Goal: Information Seeking & Learning: Check status

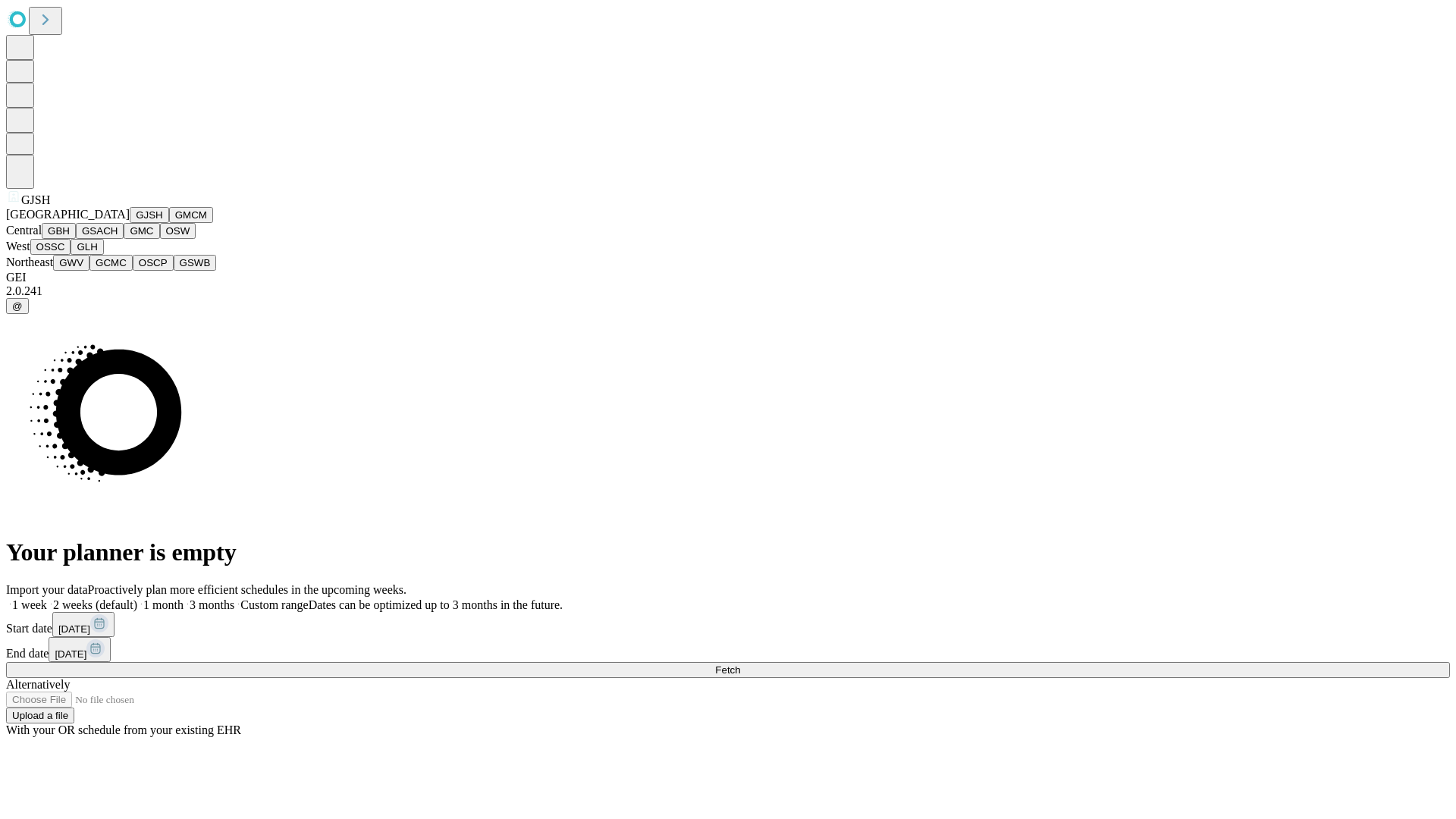
click at [129, 223] on button "GJSH" at bounding box center [149, 215] width 39 height 16
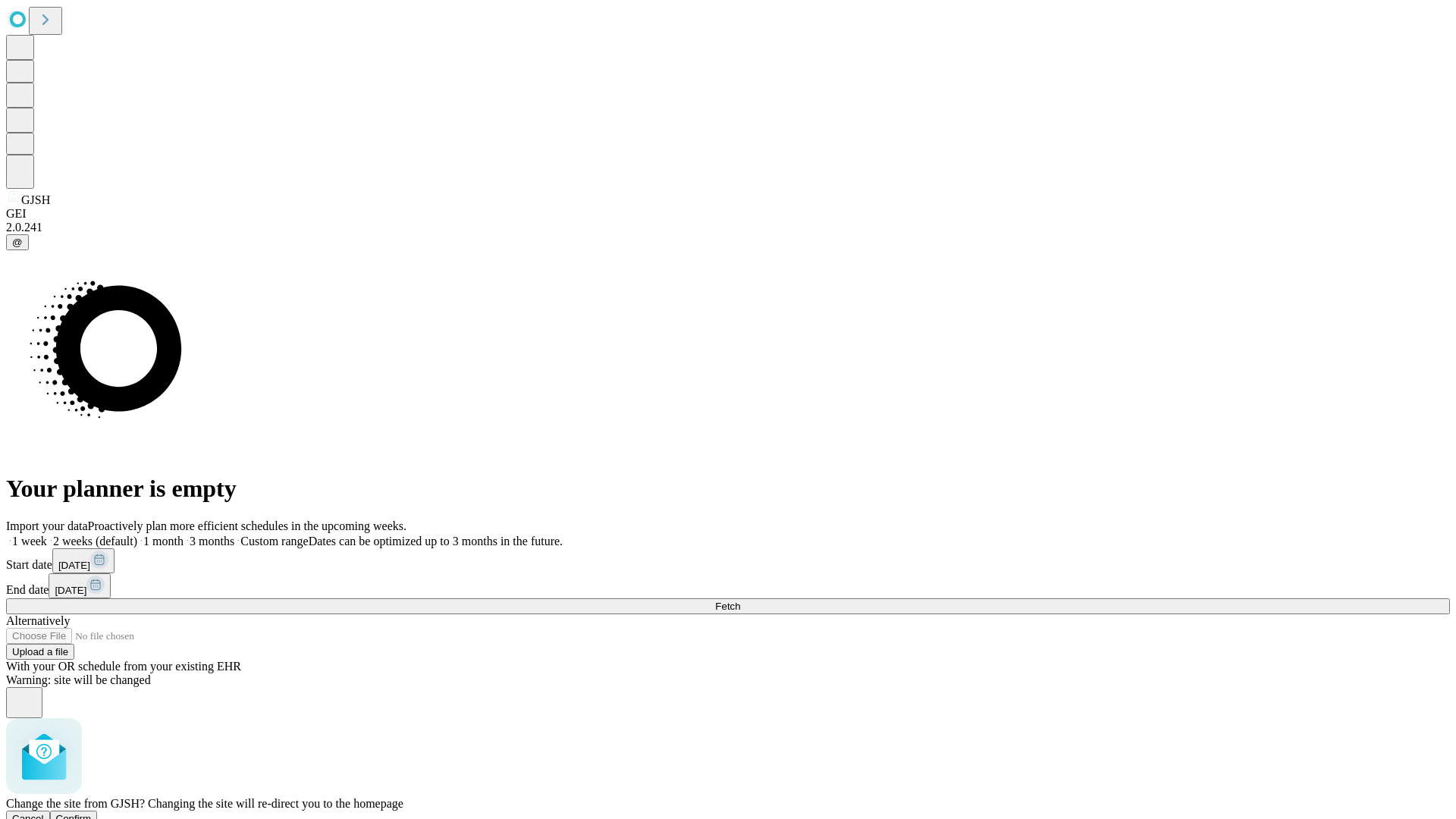
click at [92, 813] on span "Confirm" at bounding box center [74, 818] width 35 height 12
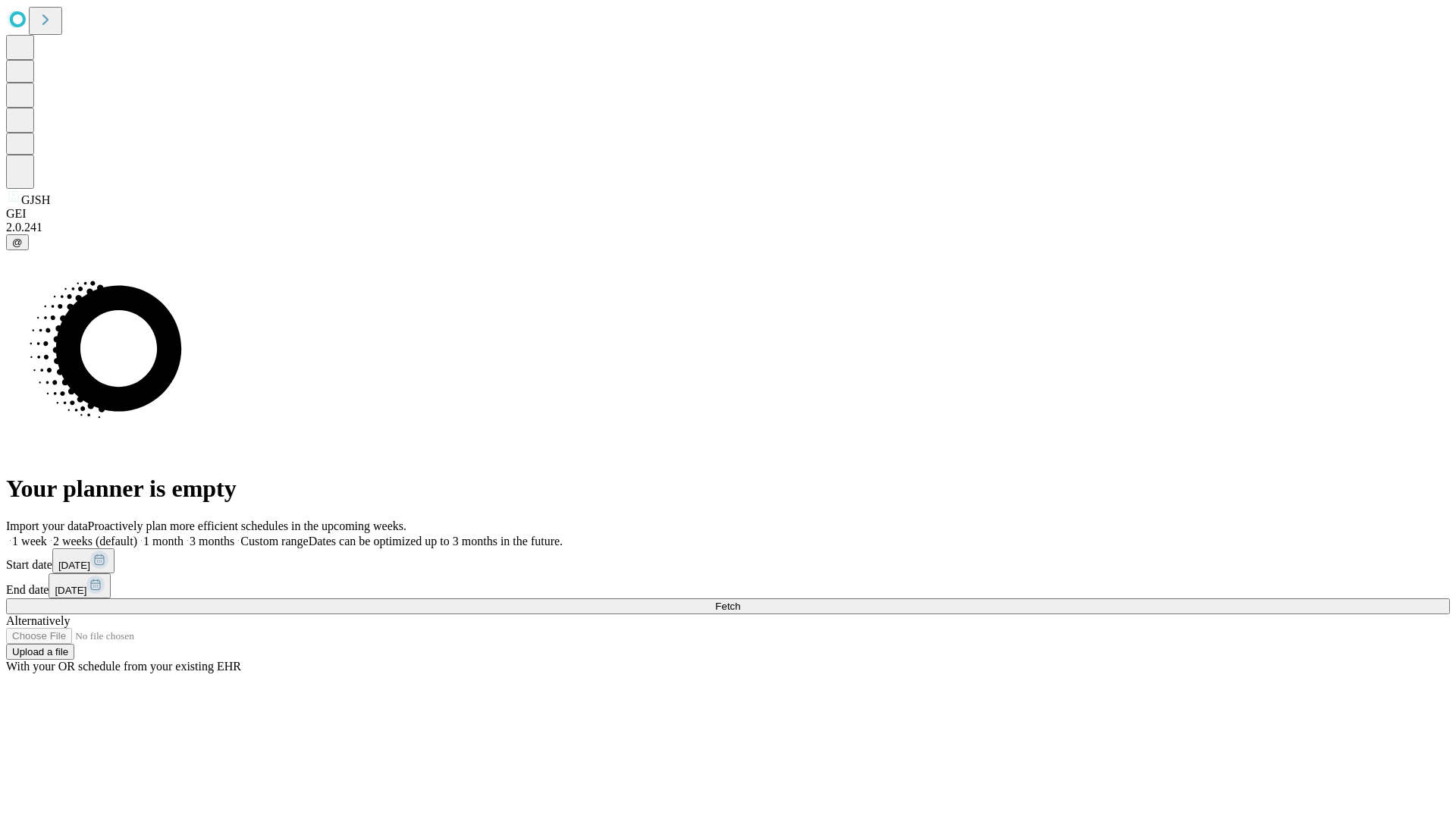
click at [183, 535] on label "1 month" at bounding box center [160, 541] width 46 height 13
click at [740, 600] on span "Fetch" at bounding box center [728, 606] width 25 height 12
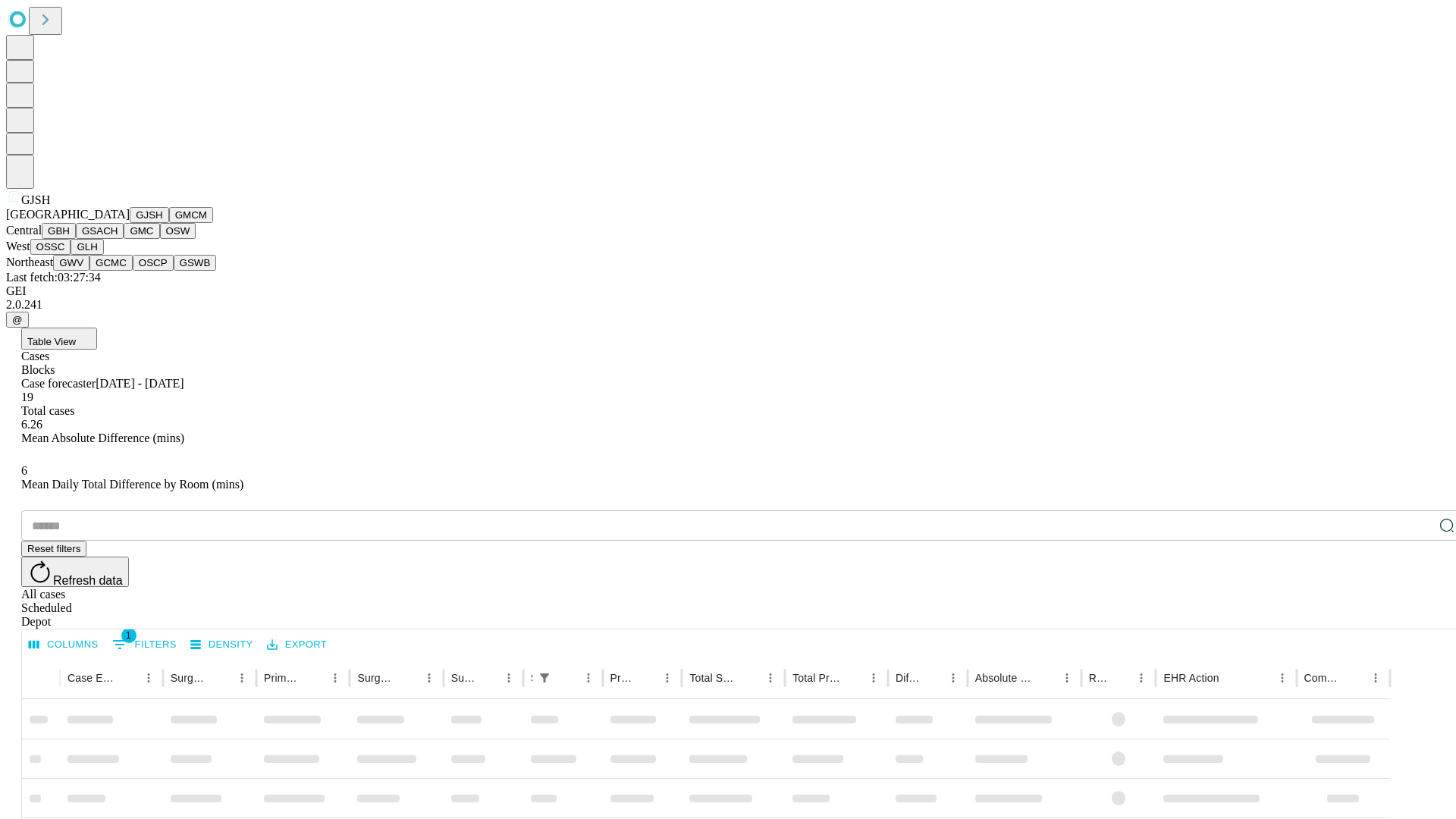
click at [169, 223] on button "GMCM" at bounding box center [190, 215] width 44 height 16
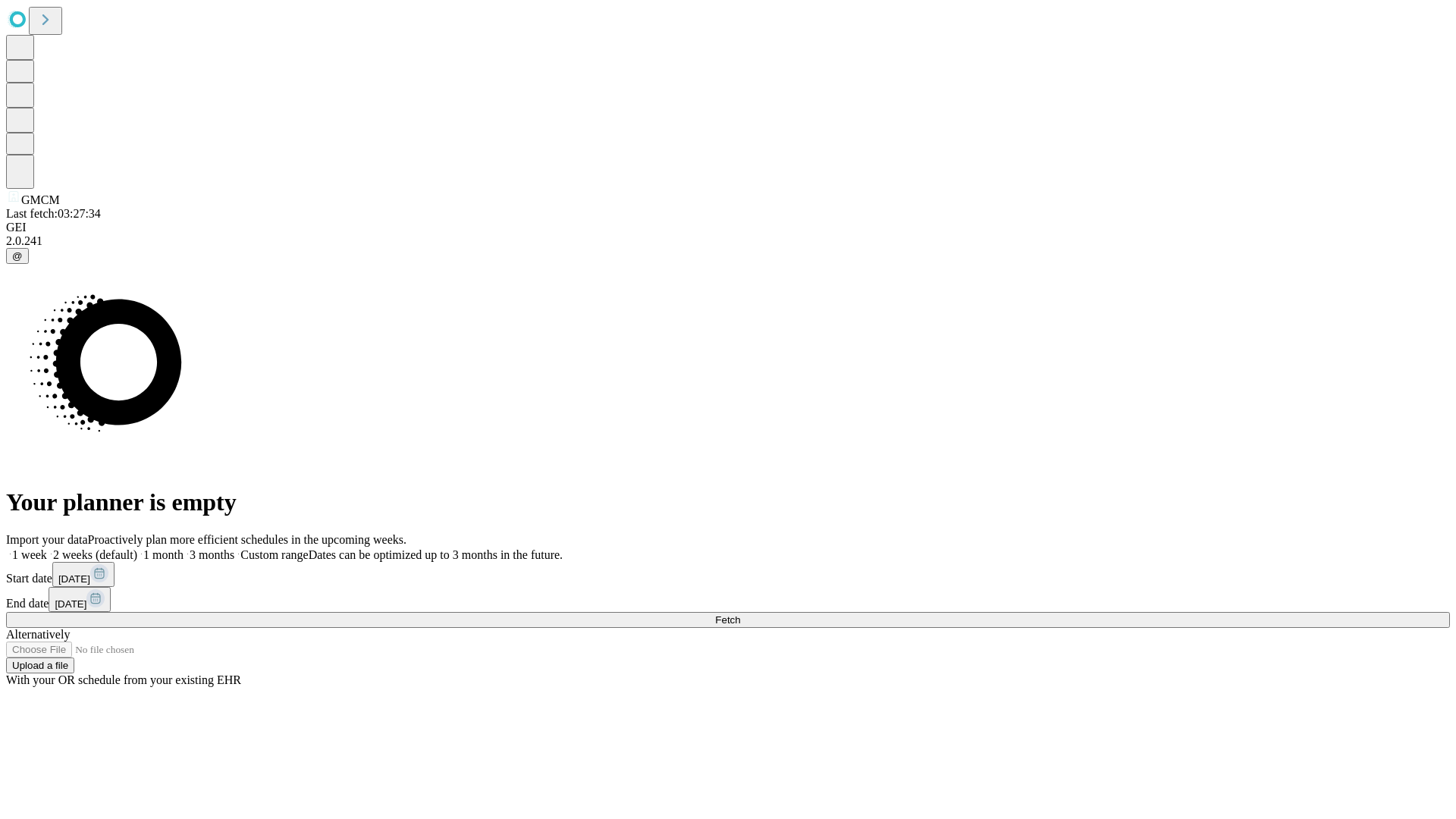
click at [183, 548] on label "1 month" at bounding box center [160, 554] width 46 height 13
click at [740, 614] on span "Fetch" at bounding box center [728, 619] width 25 height 12
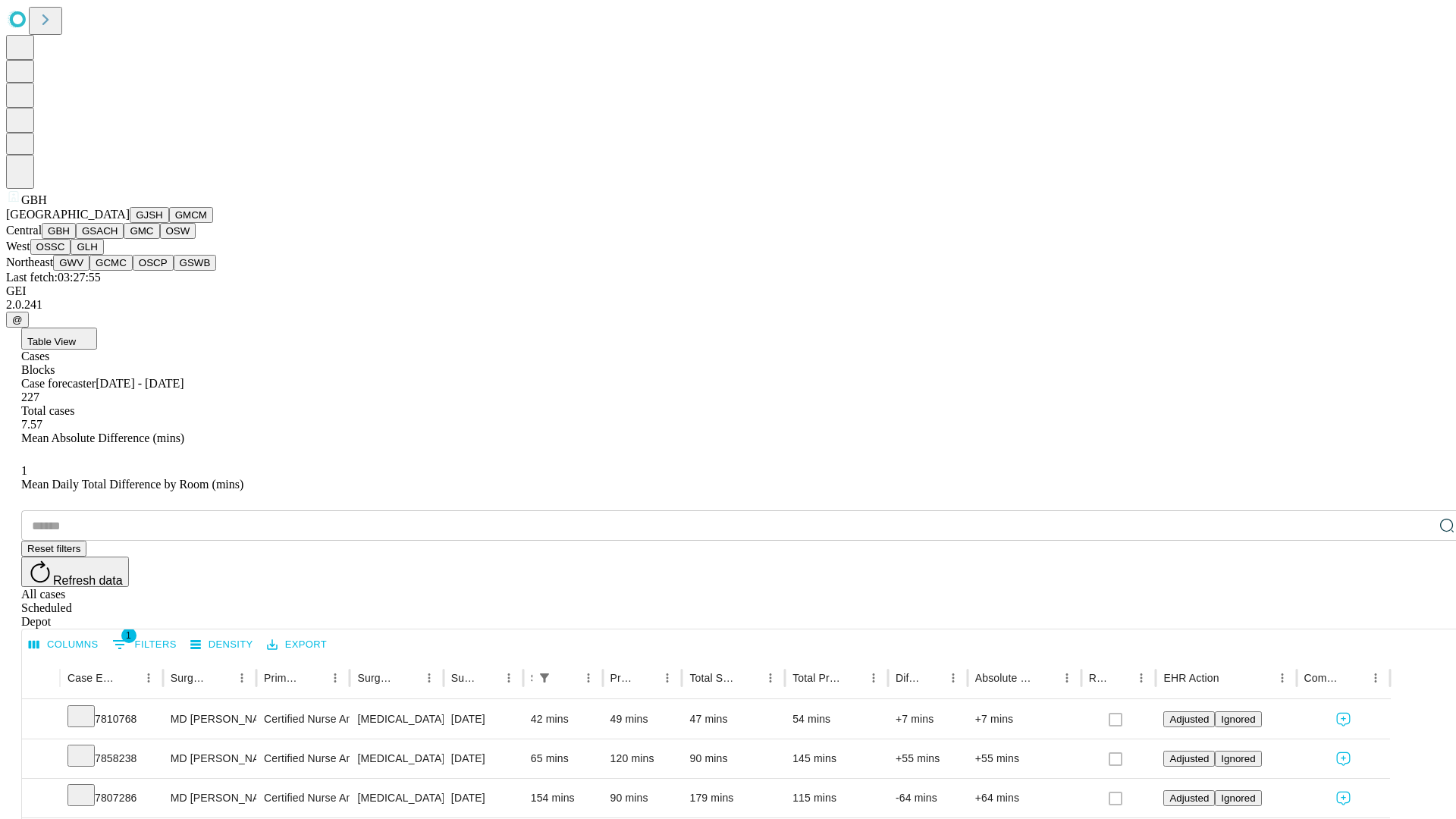
click at [118, 239] on button "GSACH" at bounding box center [99, 230] width 48 height 16
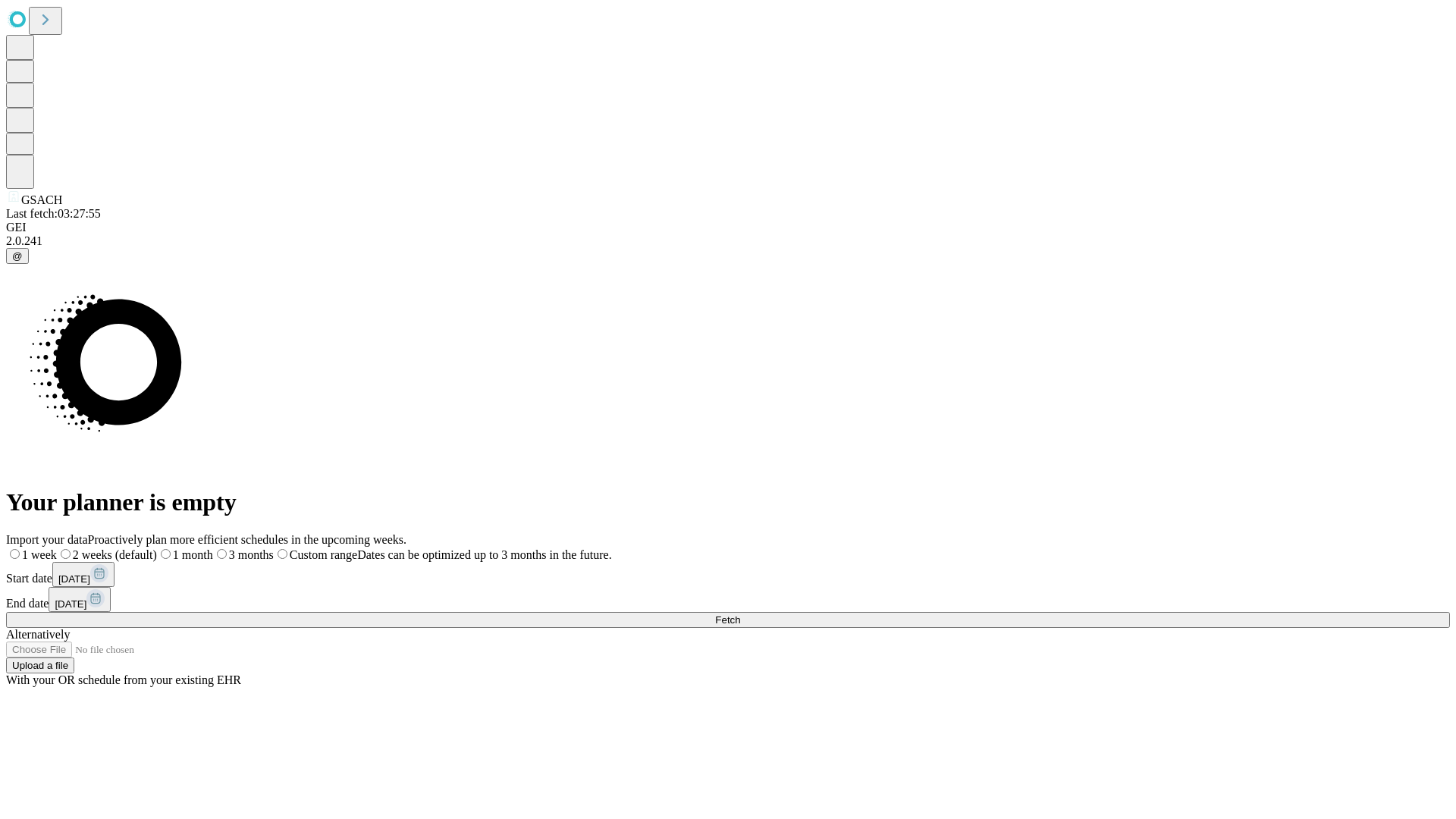
click at [740, 614] on span "Fetch" at bounding box center [728, 619] width 25 height 12
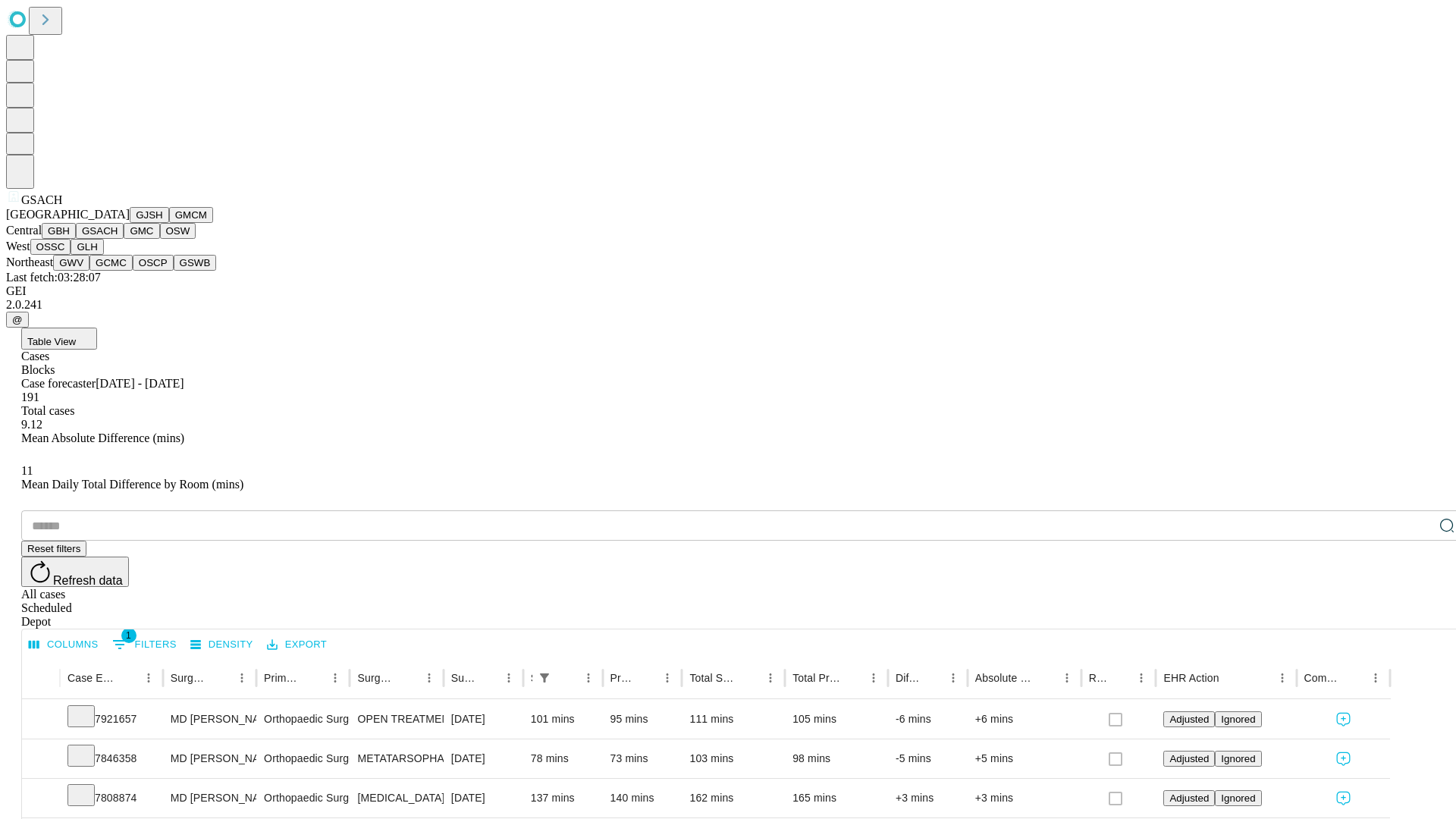
click at [123, 239] on button "GMC" at bounding box center [141, 230] width 35 height 16
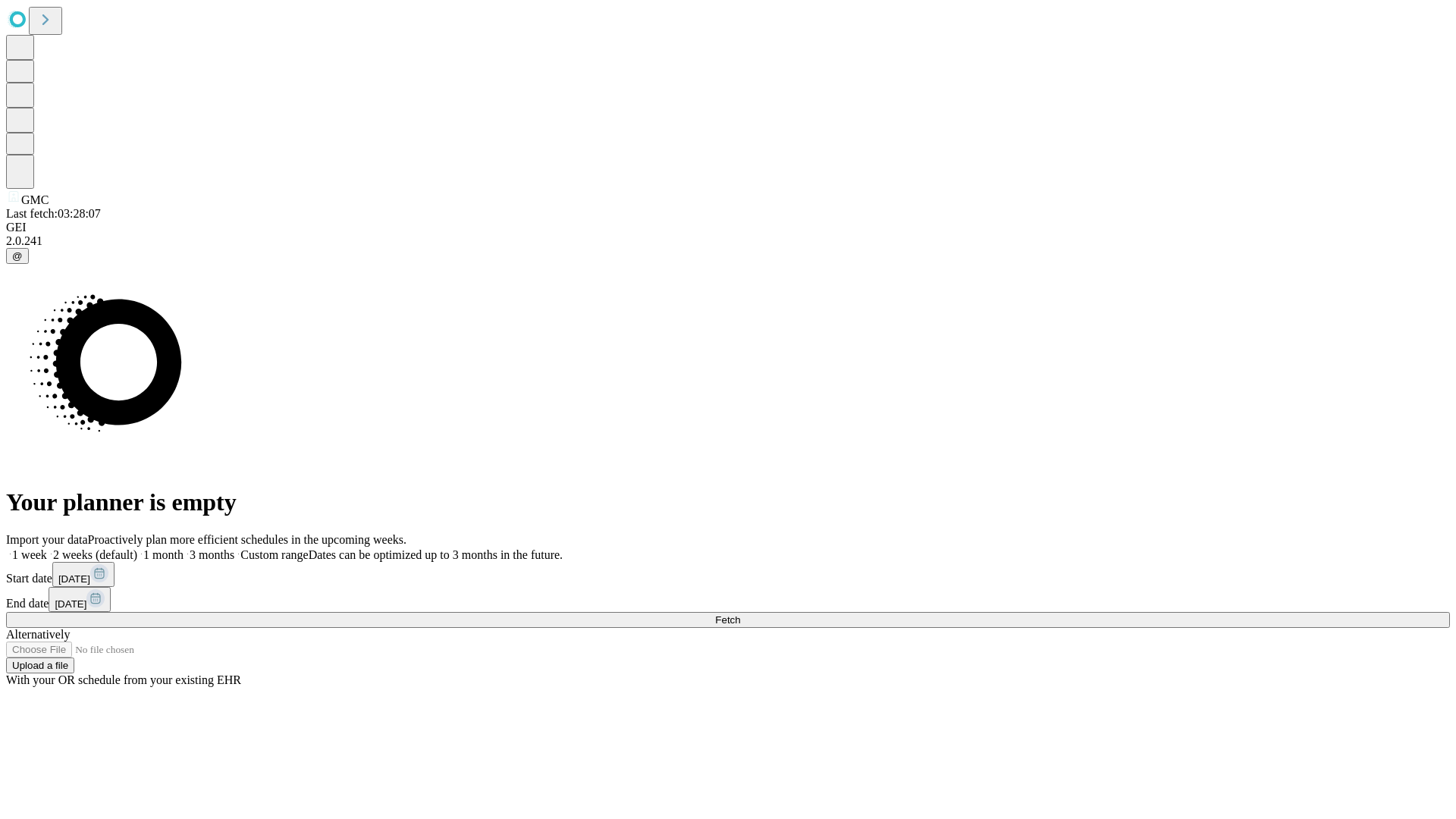
click at [183, 548] on label "1 month" at bounding box center [160, 554] width 46 height 13
click at [740, 614] on span "Fetch" at bounding box center [728, 619] width 25 height 12
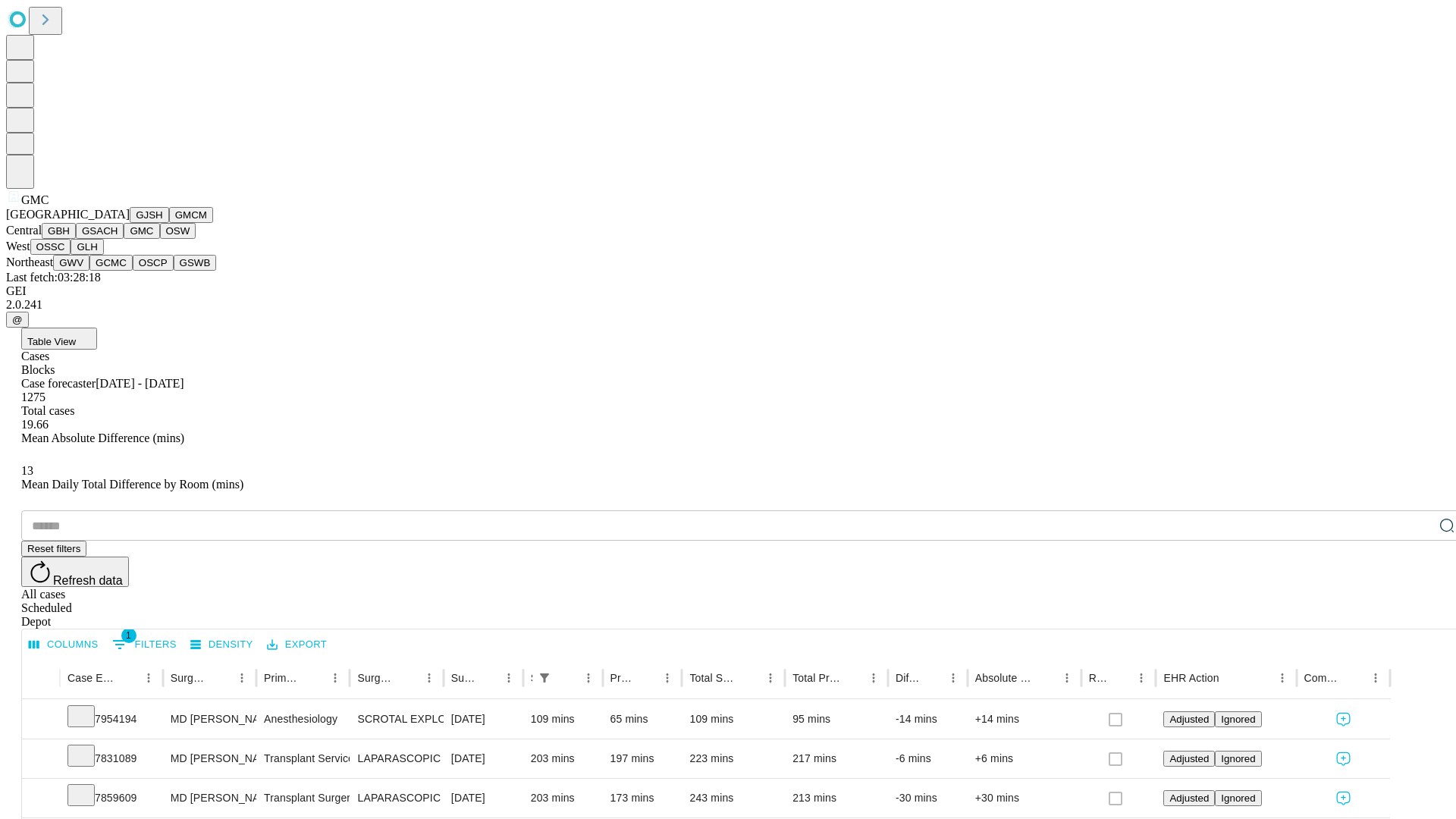
click at [160, 239] on button "OSW" at bounding box center [178, 230] width 36 height 16
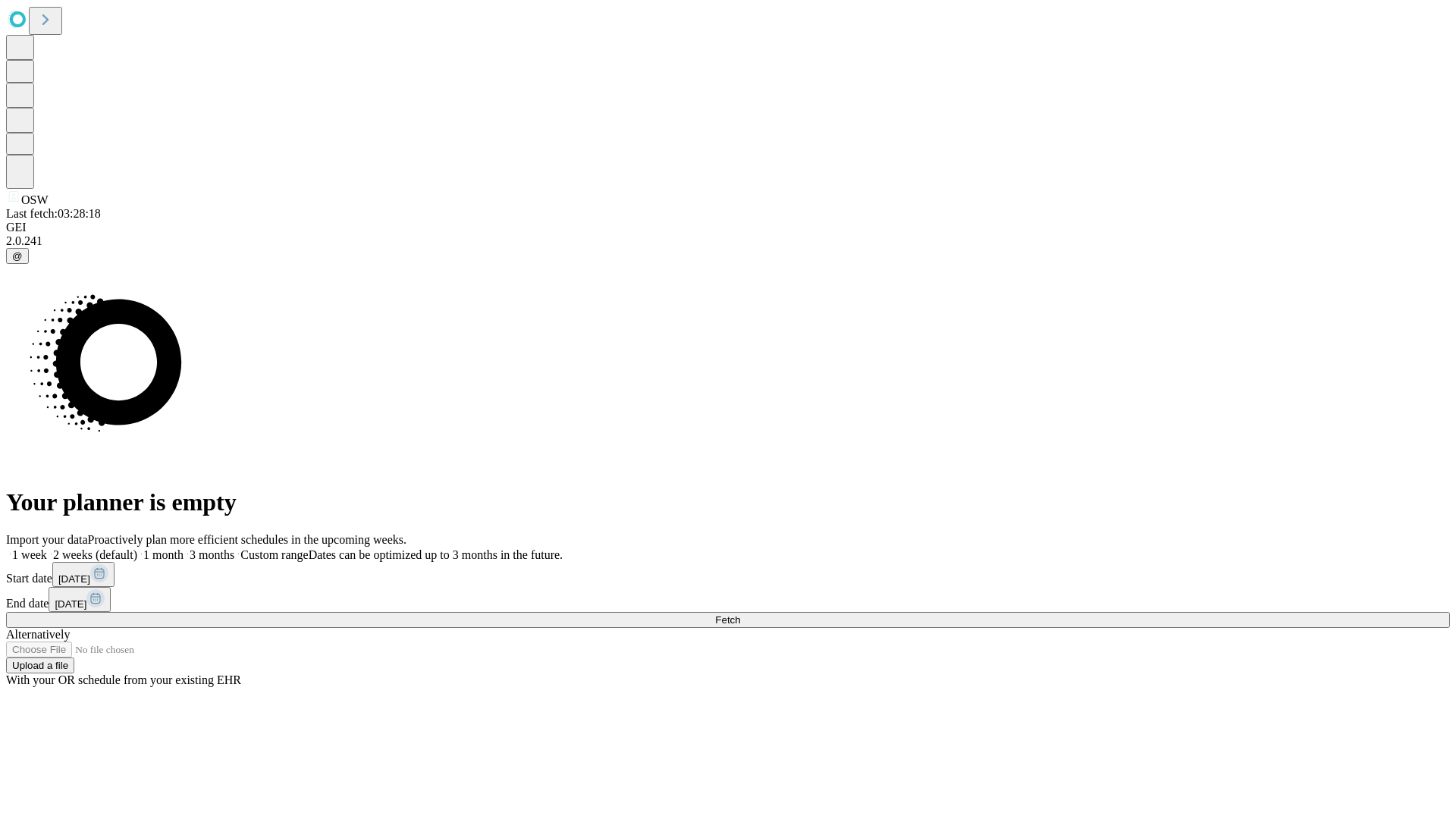
click at [183, 548] on label "1 month" at bounding box center [160, 554] width 46 height 13
click at [740, 614] on span "Fetch" at bounding box center [728, 619] width 25 height 12
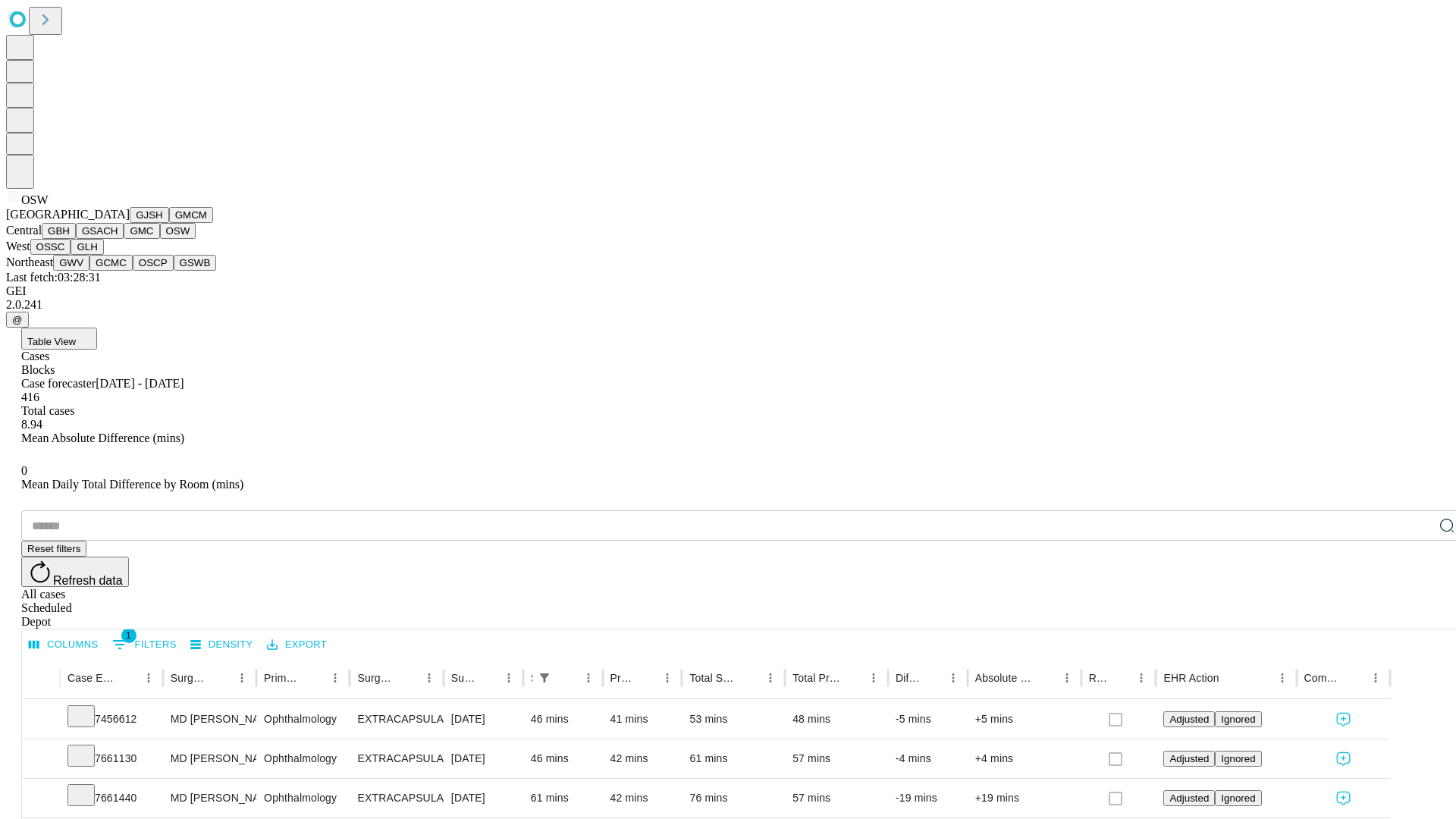
click at [71, 255] on button "OSSC" at bounding box center [50, 247] width 41 height 16
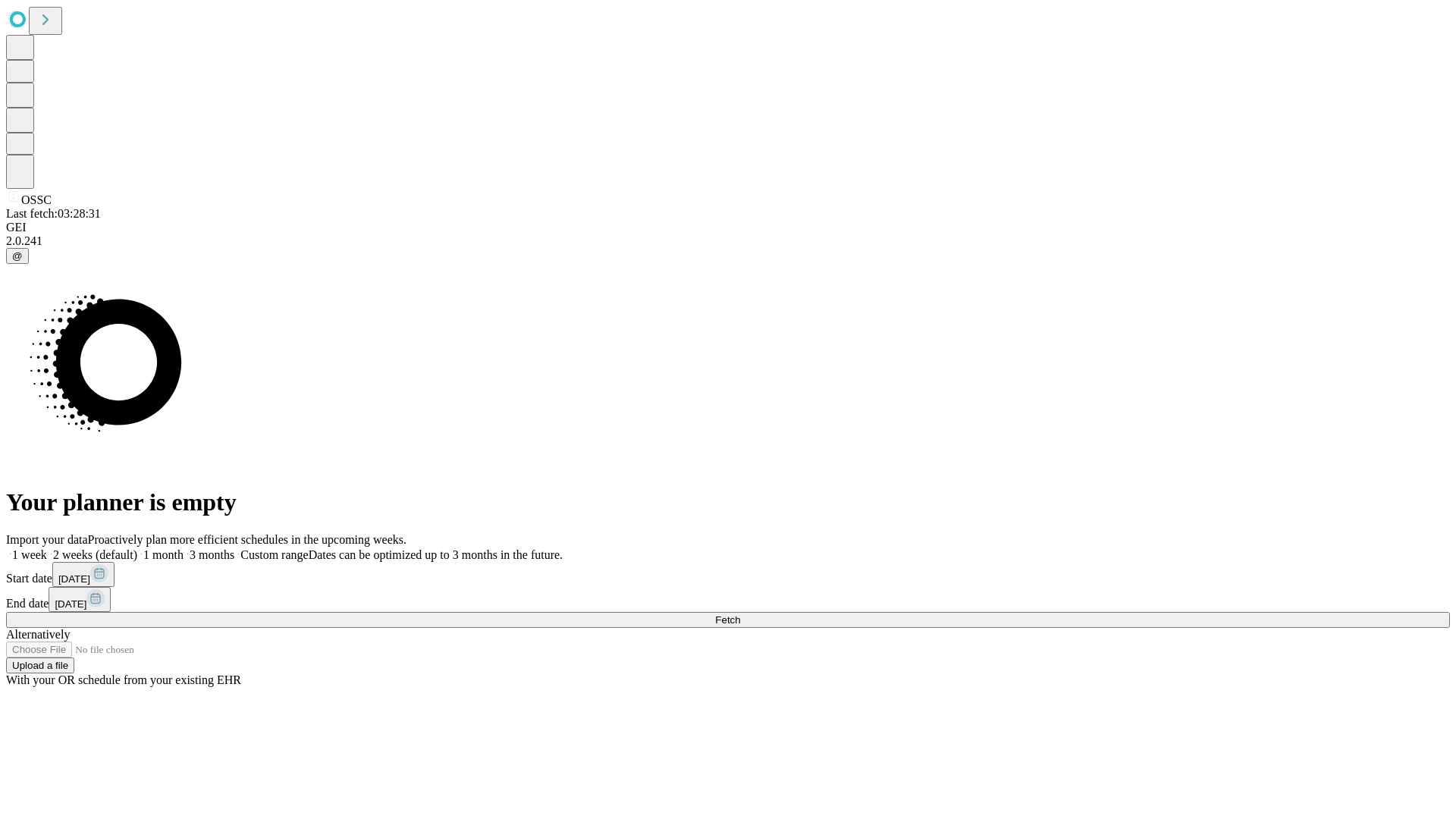
click at [183, 548] on label "1 month" at bounding box center [160, 554] width 46 height 13
click at [740, 614] on span "Fetch" at bounding box center [728, 619] width 25 height 12
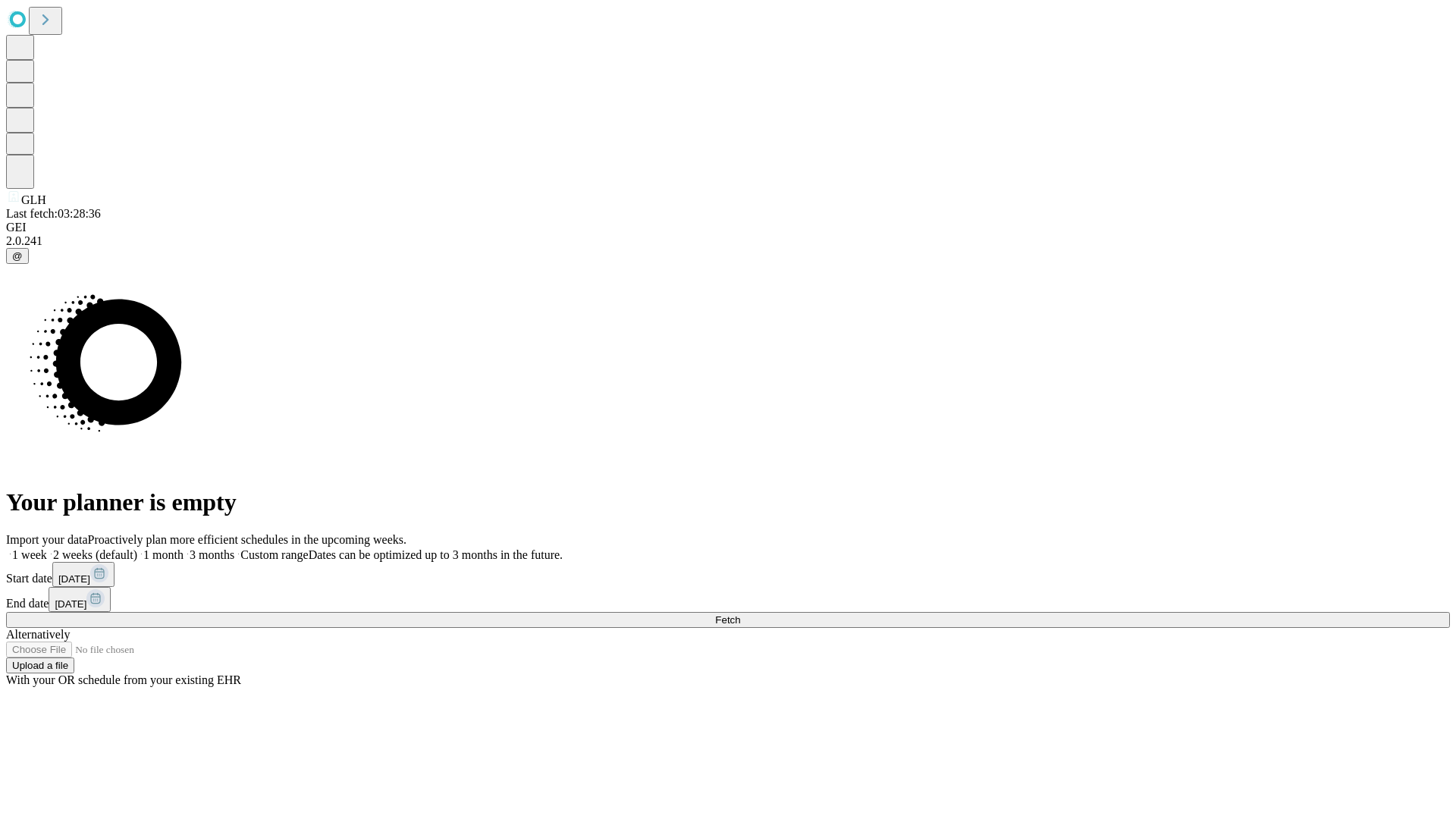
click at [740, 614] on span "Fetch" at bounding box center [728, 619] width 25 height 12
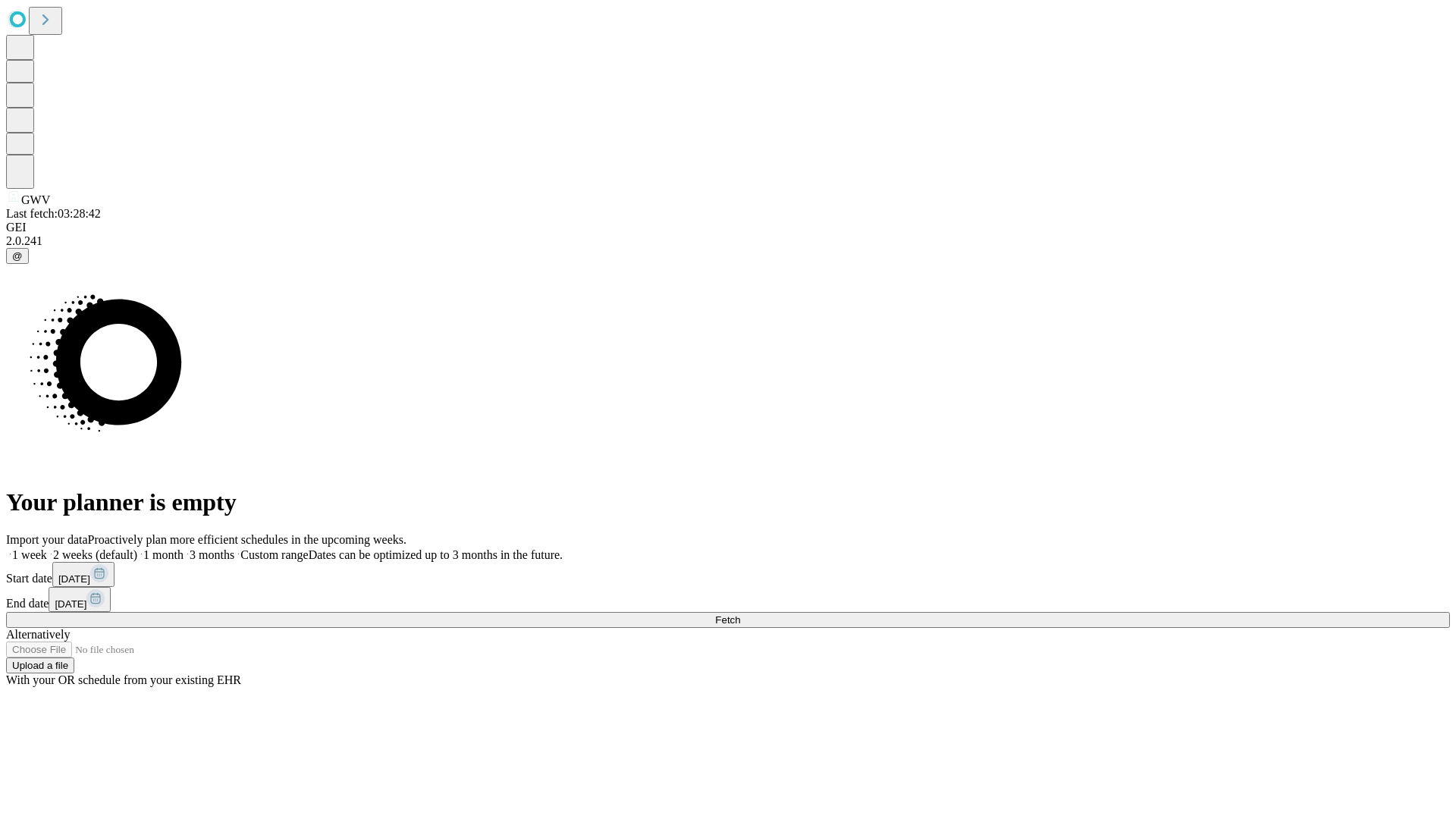
click at [183, 548] on label "1 month" at bounding box center [160, 554] width 46 height 13
click at [740, 614] on span "Fetch" at bounding box center [728, 619] width 25 height 12
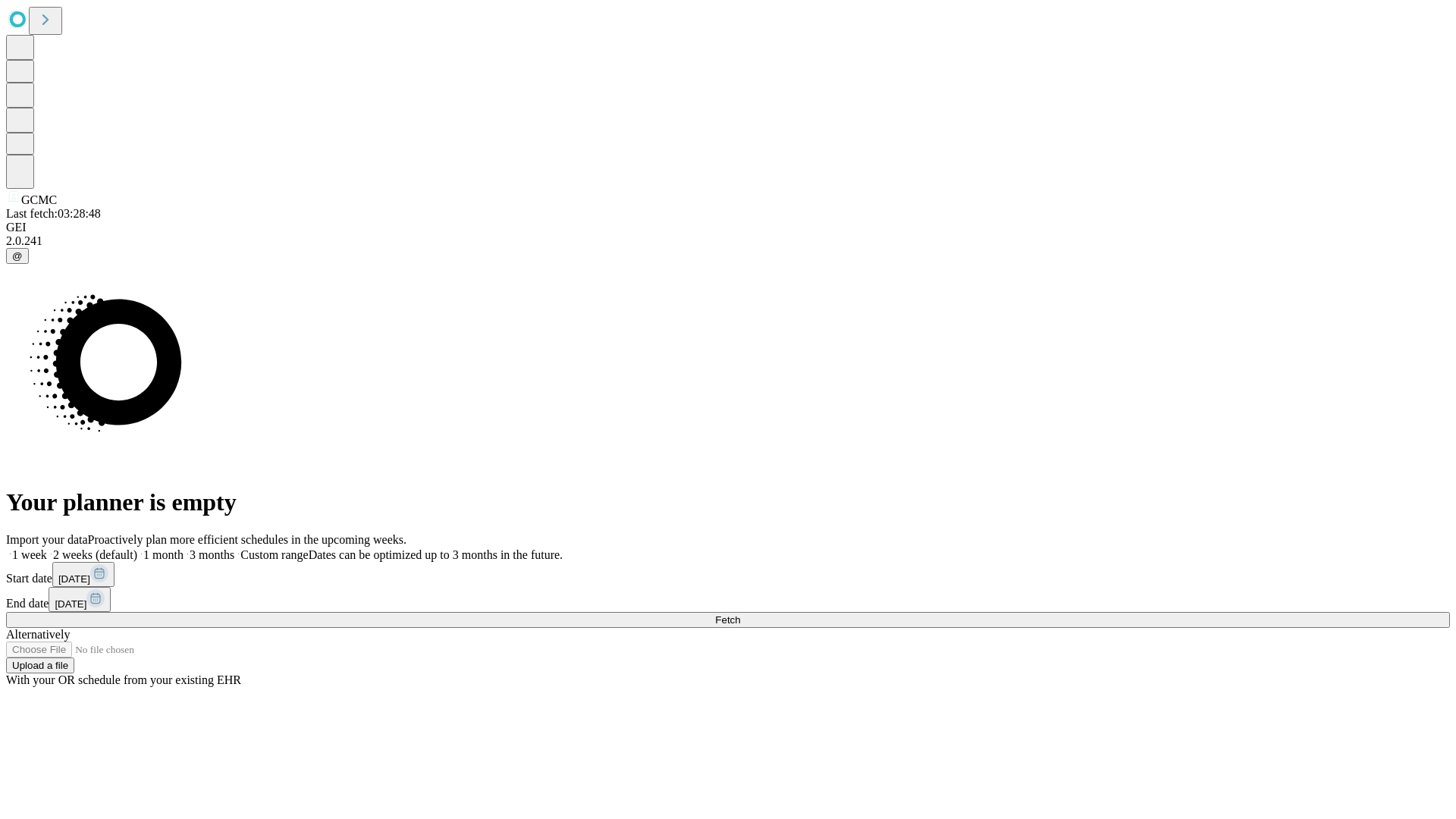
click at [183, 548] on label "1 month" at bounding box center [160, 554] width 46 height 13
click at [740, 614] on span "Fetch" at bounding box center [728, 619] width 25 height 12
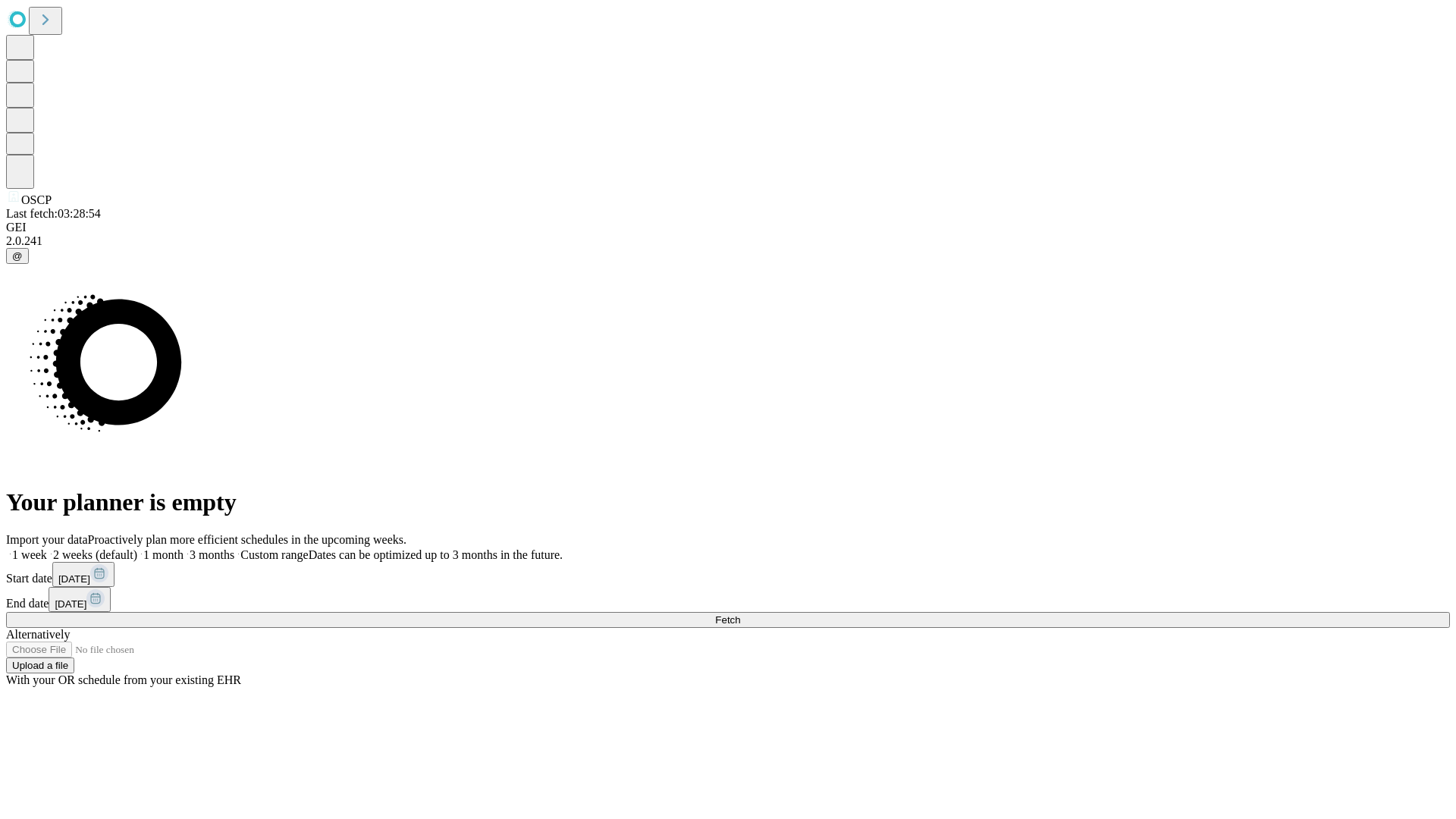
click at [183, 548] on label "1 month" at bounding box center [160, 554] width 46 height 13
click at [740, 614] on span "Fetch" at bounding box center [728, 619] width 25 height 12
